Goal: Information Seeking & Learning: Find specific fact

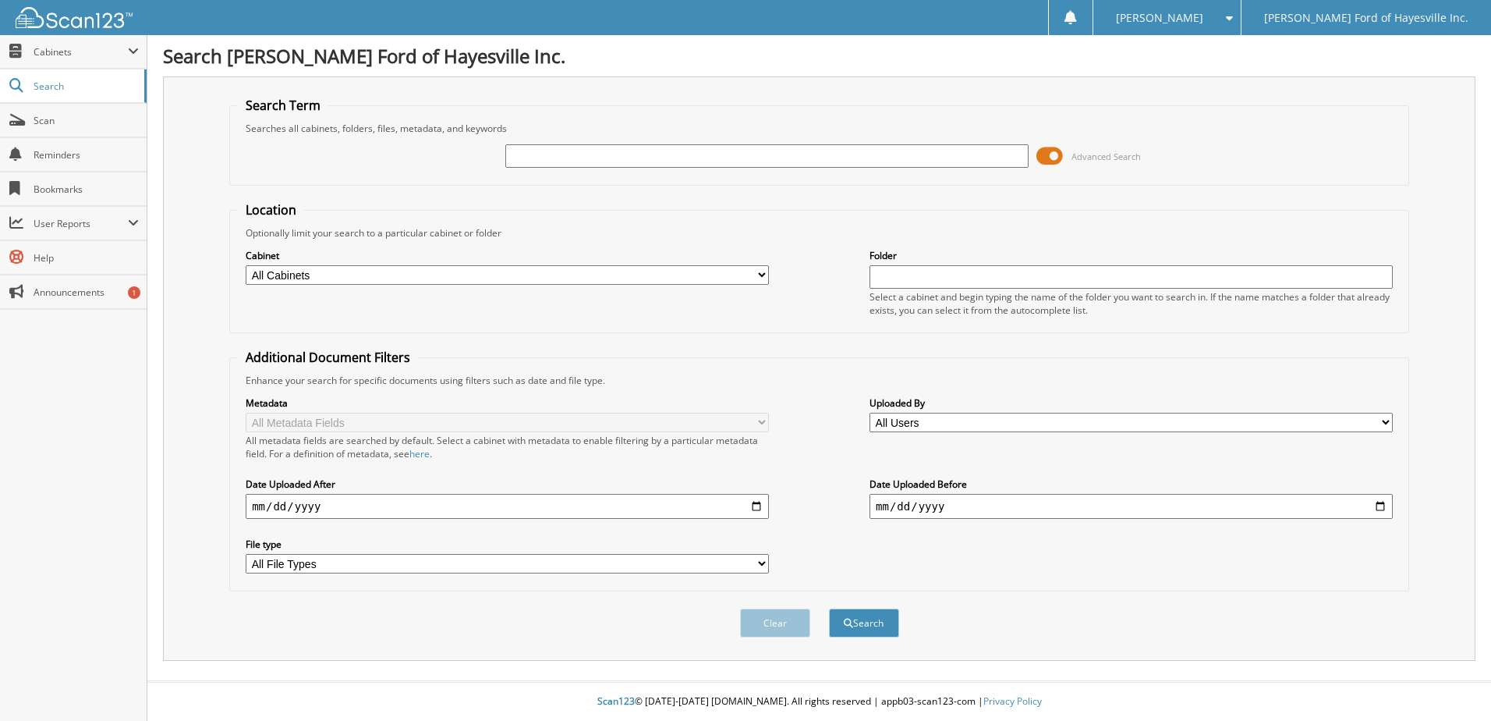
drag, startPoint x: 516, startPoint y: 159, endPoint x: 531, endPoint y: 162, distance: 15.1
click at [516, 158] on input "text" at bounding box center [766, 155] width 523 height 23
drag, startPoint x: 525, startPoint y: 154, endPoint x: 346, endPoint y: 149, distance: 179.5
click at [412, 164] on div "0031490 Advanced Search" at bounding box center [819, 156] width 1163 height 42
type input "31490"
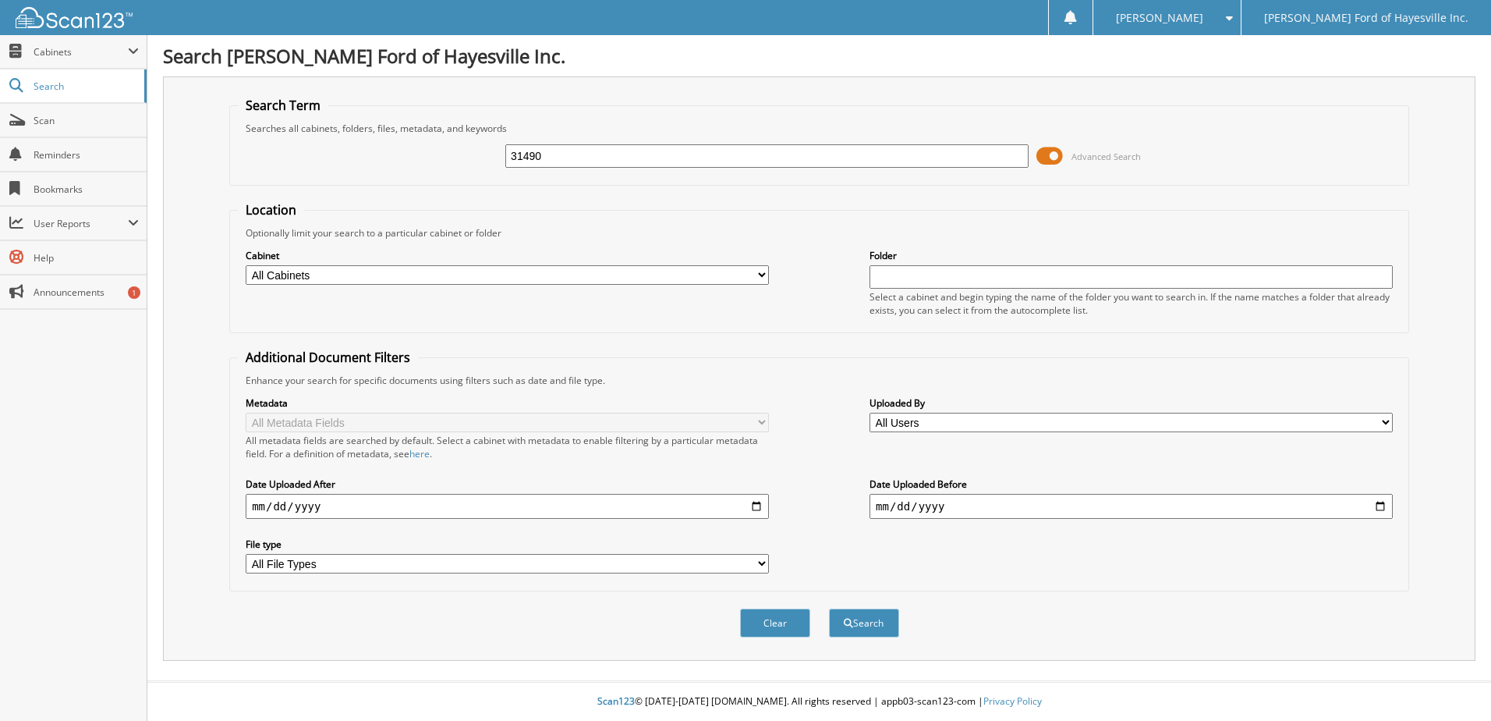
click at [829, 608] on button "Search" at bounding box center [864, 622] width 70 height 29
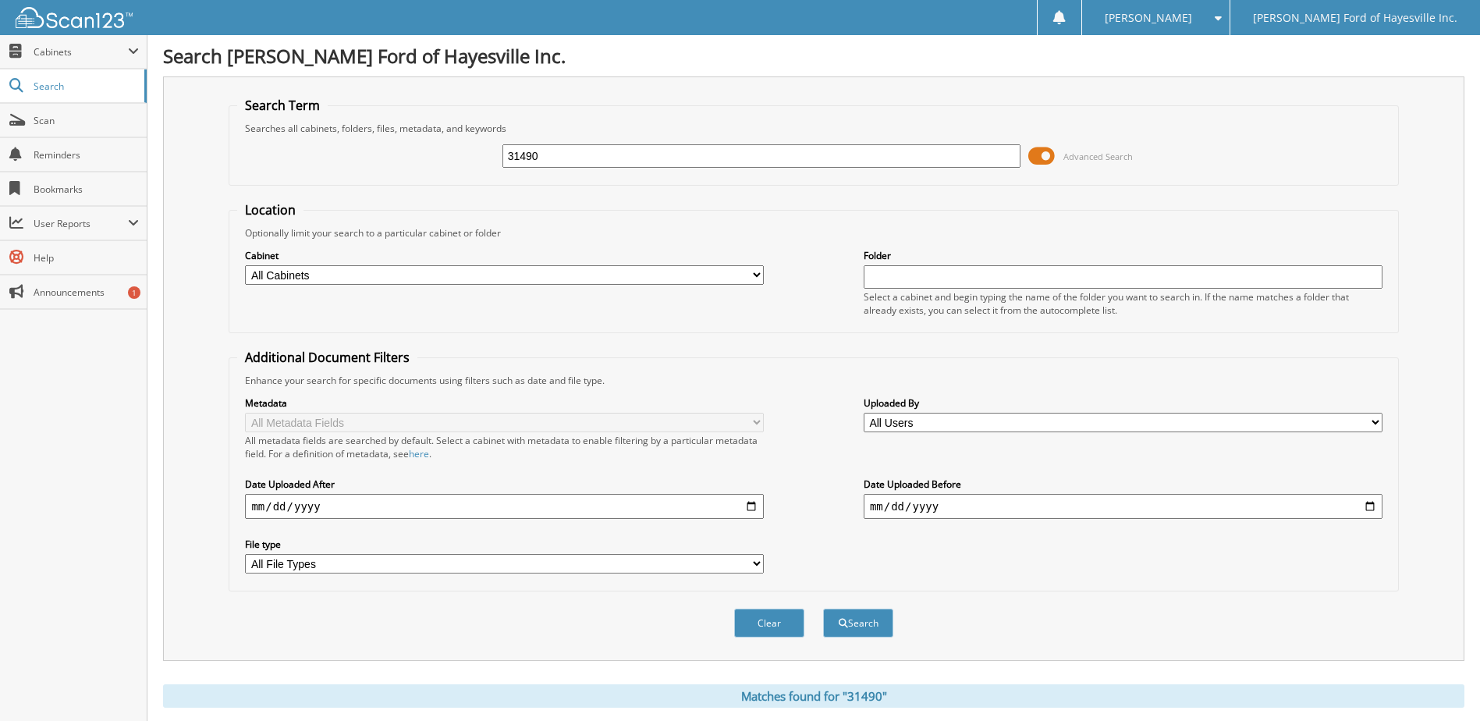
scroll to position [468, 0]
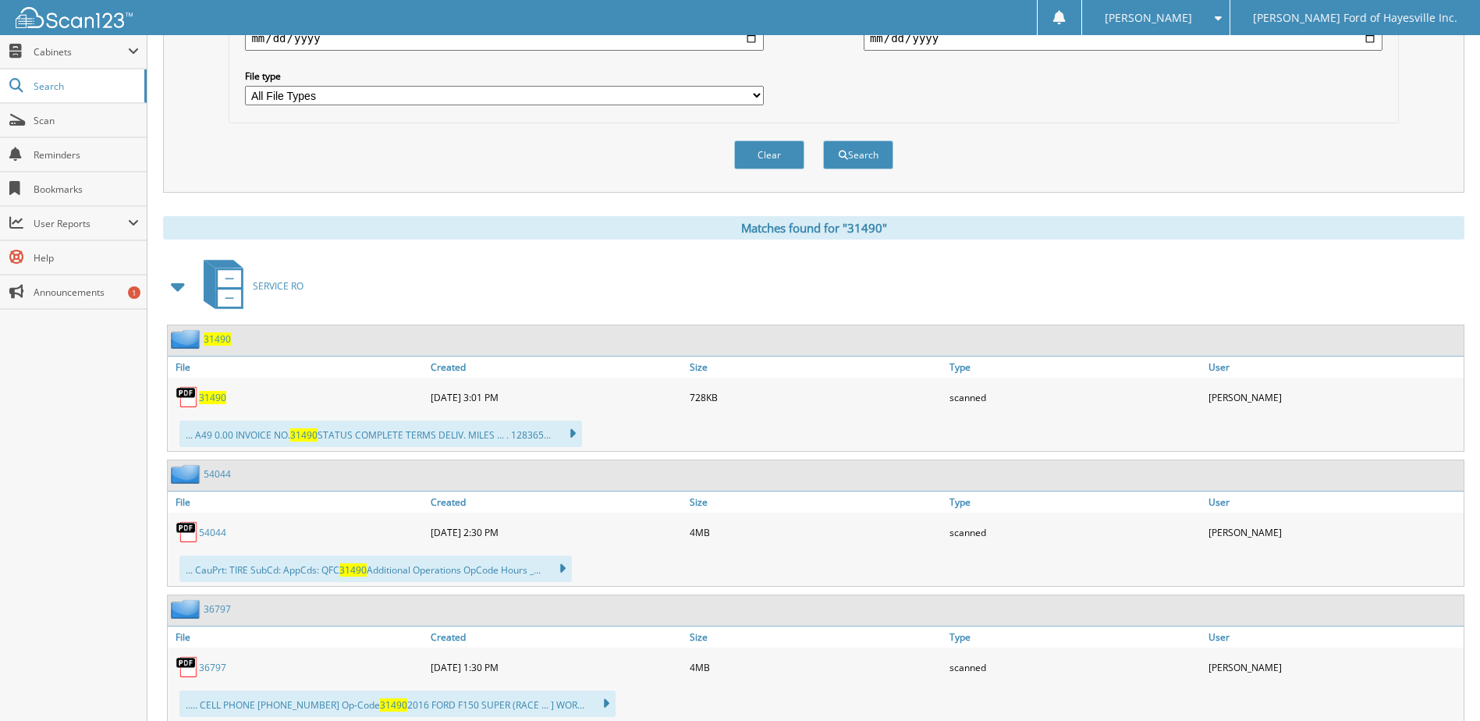
click at [216, 396] on span "31490" at bounding box center [212, 397] width 27 height 13
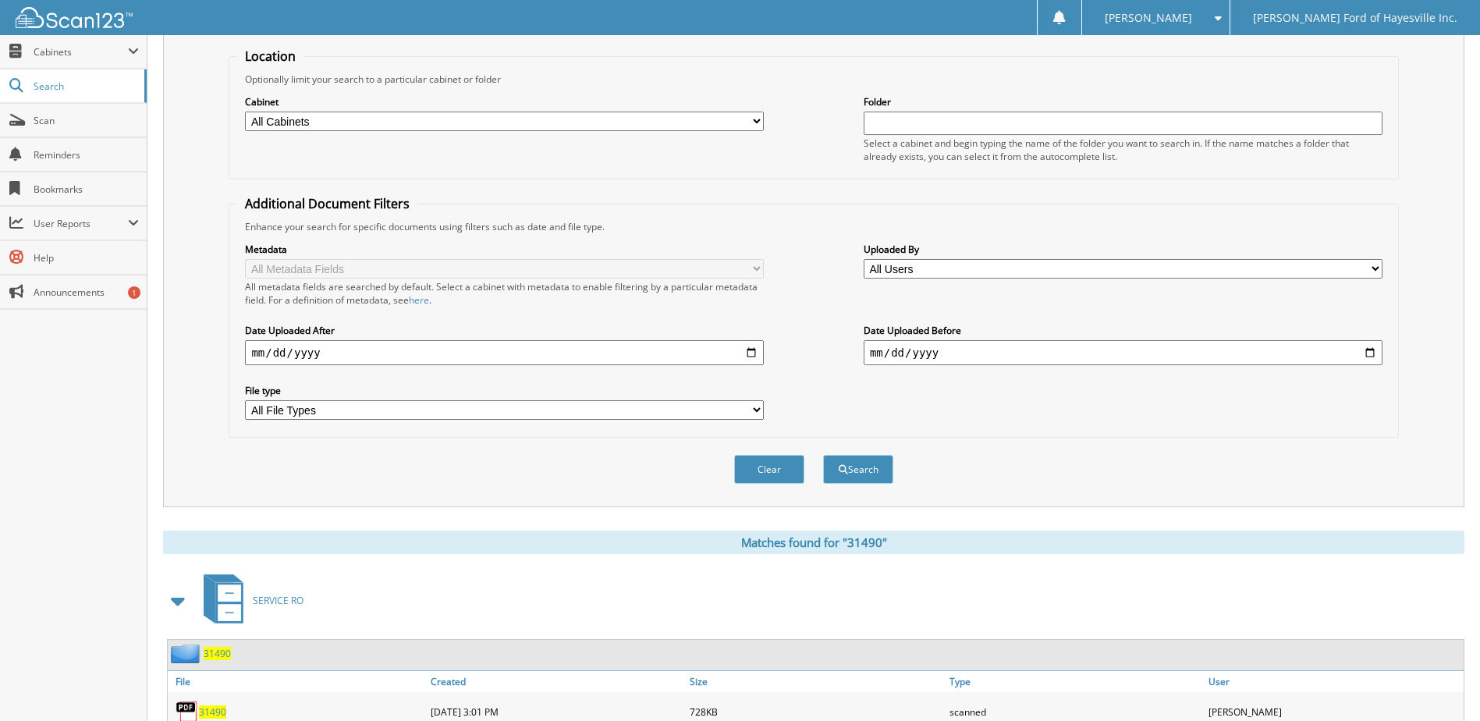
scroll to position [0, 0]
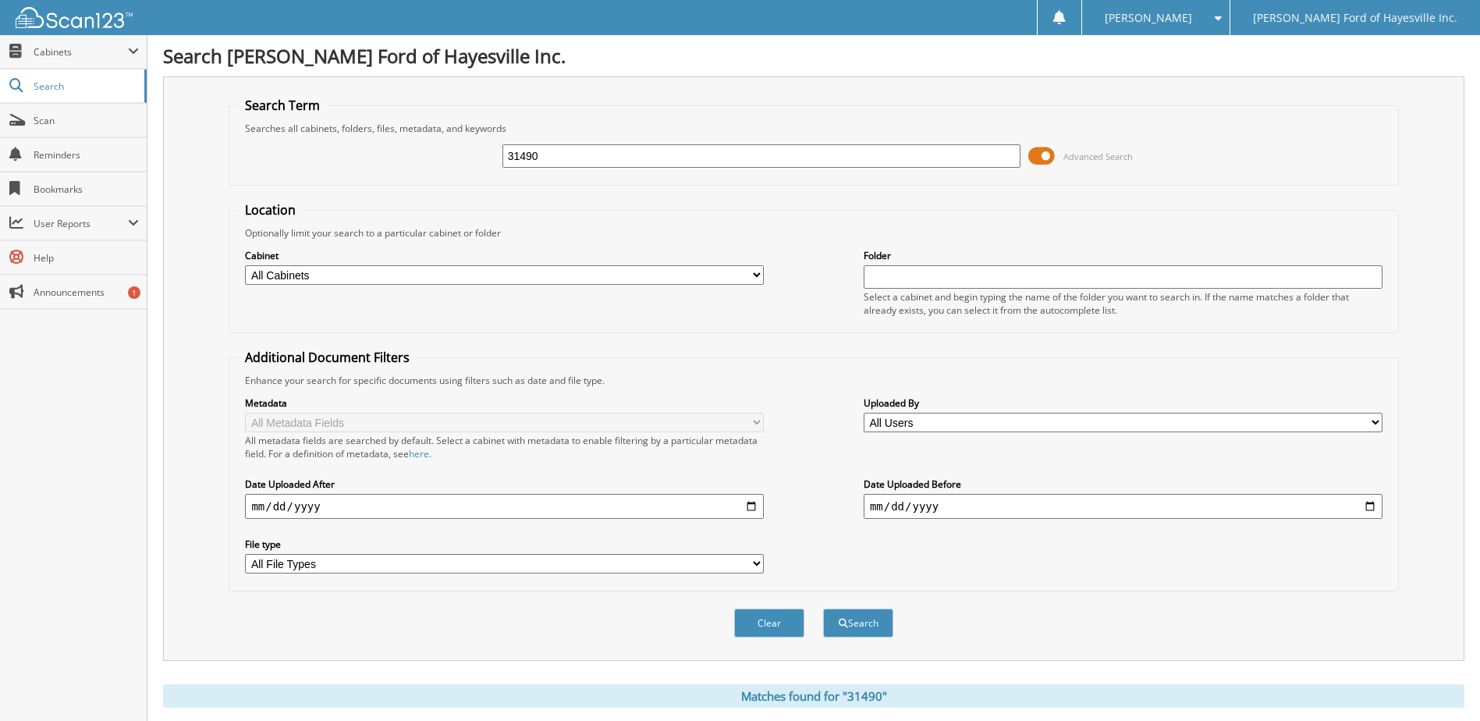
drag, startPoint x: 550, startPoint y: 152, endPoint x: 352, endPoint y: 194, distance: 202.5
click at [388, 172] on div "31490 Advanced Search" at bounding box center [813, 156] width 1152 height 42
type input "t9109"
click at [823, 608] on button "Search" at bounding box center [858, 622] width 70 height 29
